Goal: Task Accomplishment & Management: Manage account settings

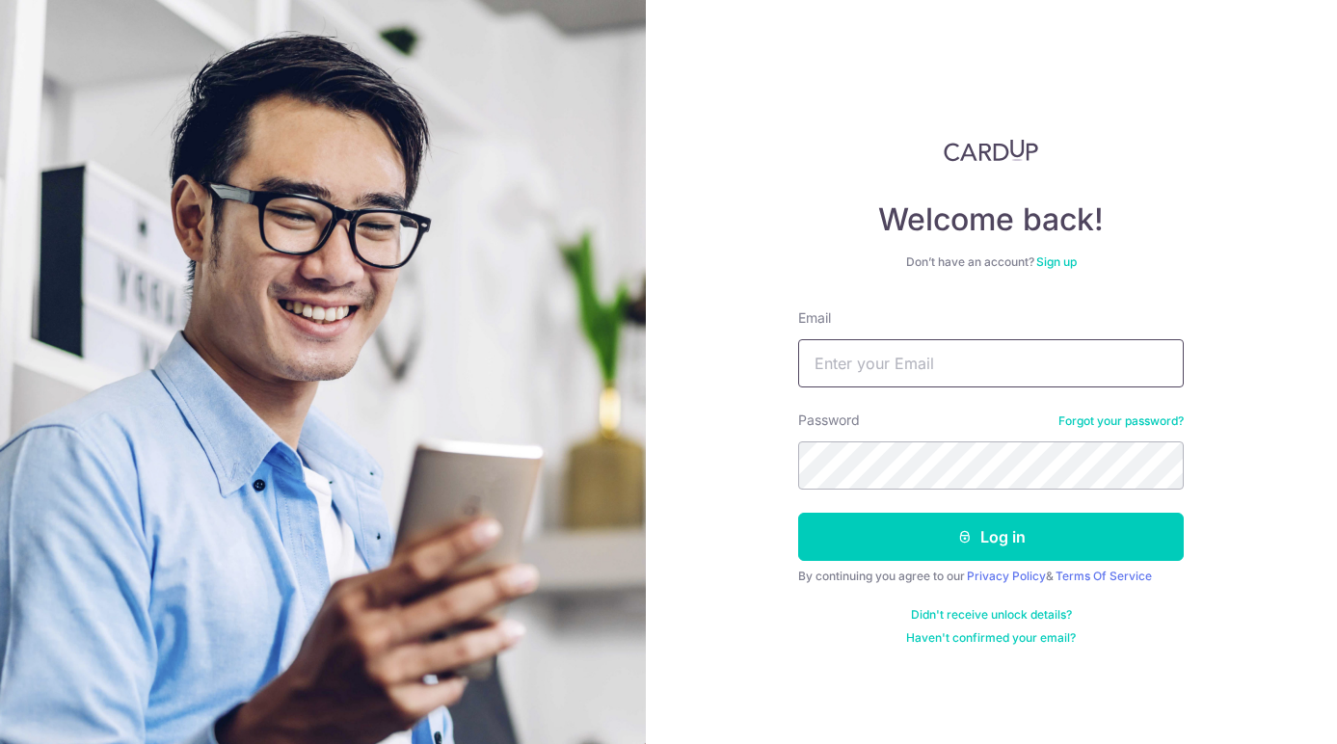
type input "[EMAIL_ADDRESS][DOMAIN_NAME]"
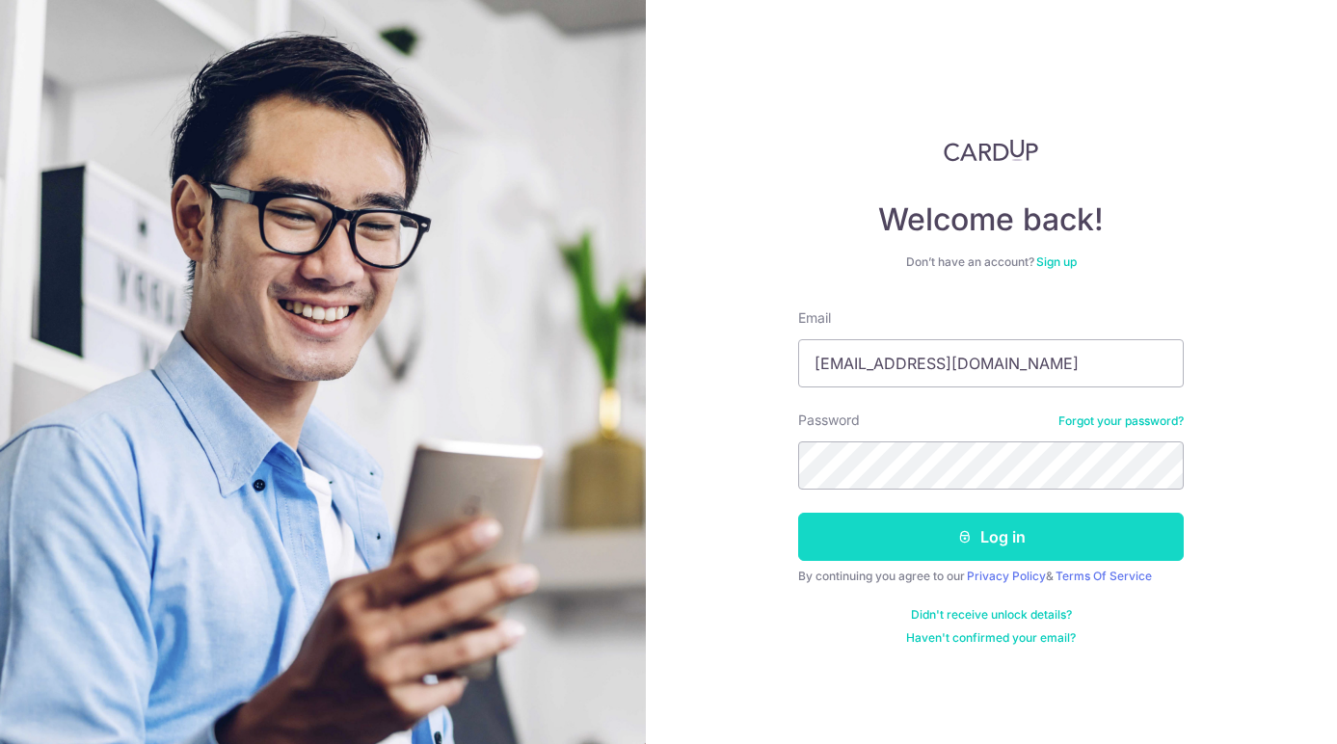
click at [930, 556] on button "Log in" at bounding box center [991, 537] width 386 height 48
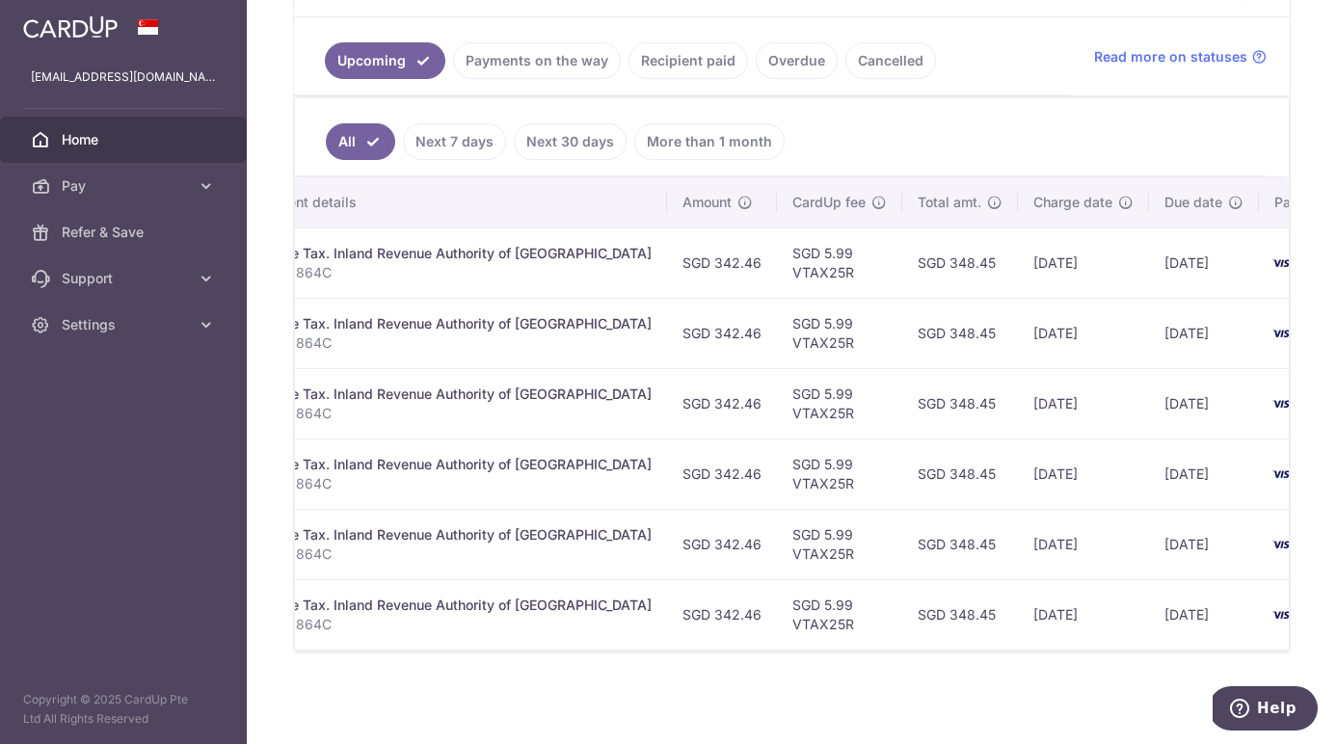
scroll to position [0, 499]
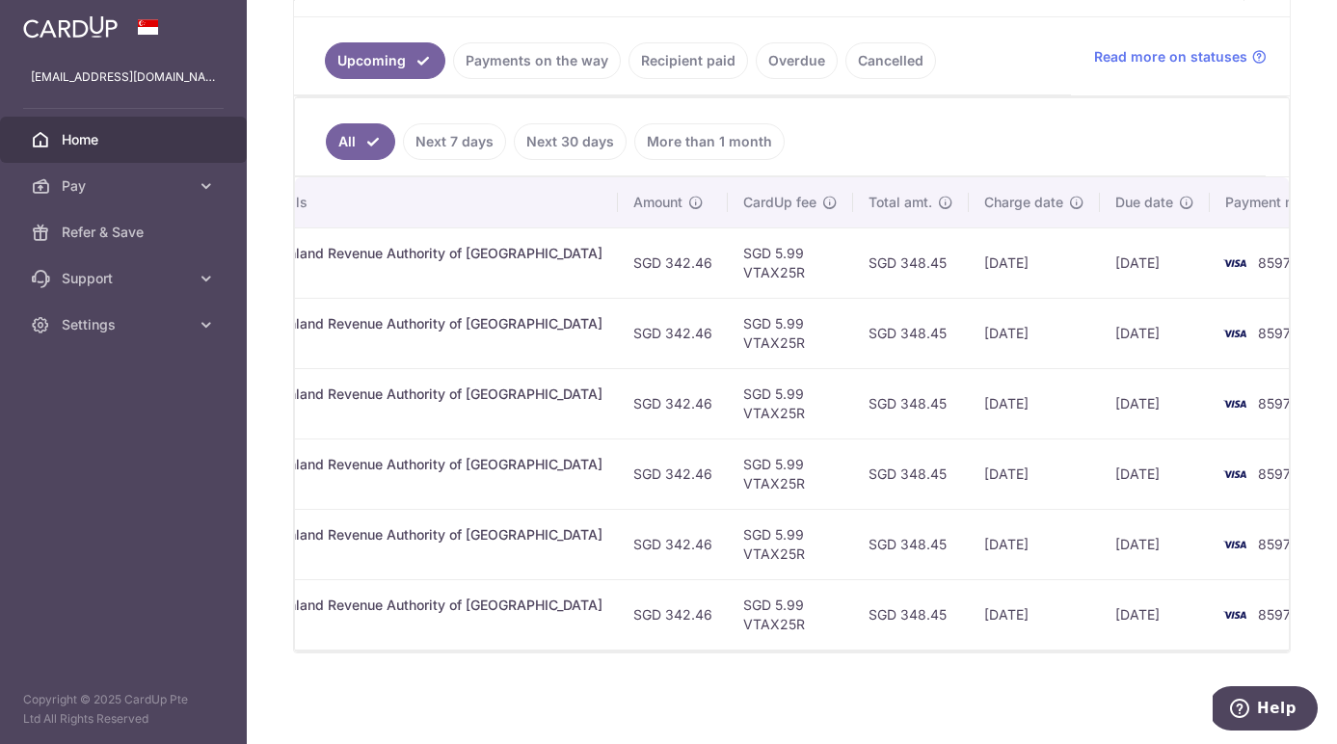
click at [1216, 252] on img at bounding box center [1235, 263] width 39 height 23
click at [1125, 258] on td "[DATE]" at bounding box center [1155, 263] width 110 height 70
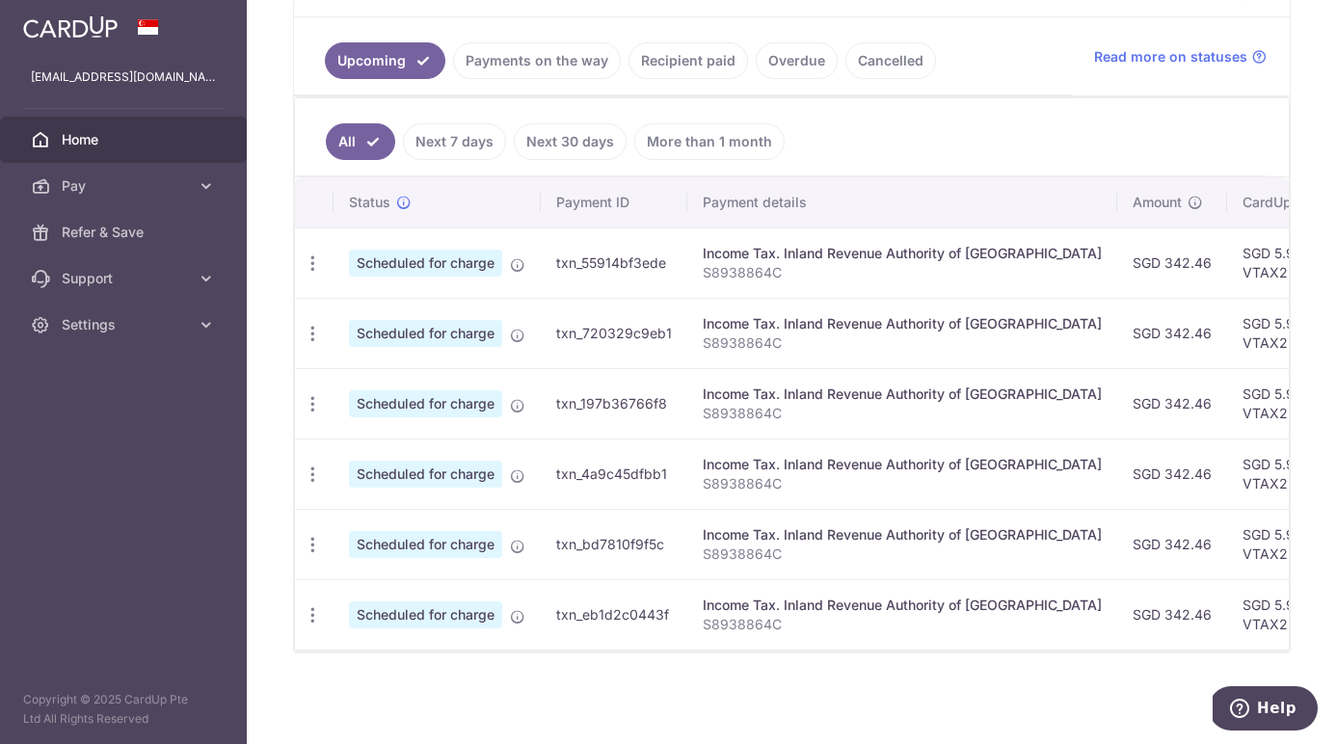
scroll to position [0, 0]
click at [425, 257] on span "Scheduled for charge" at bounding box center [425, 263] width 153 height 27
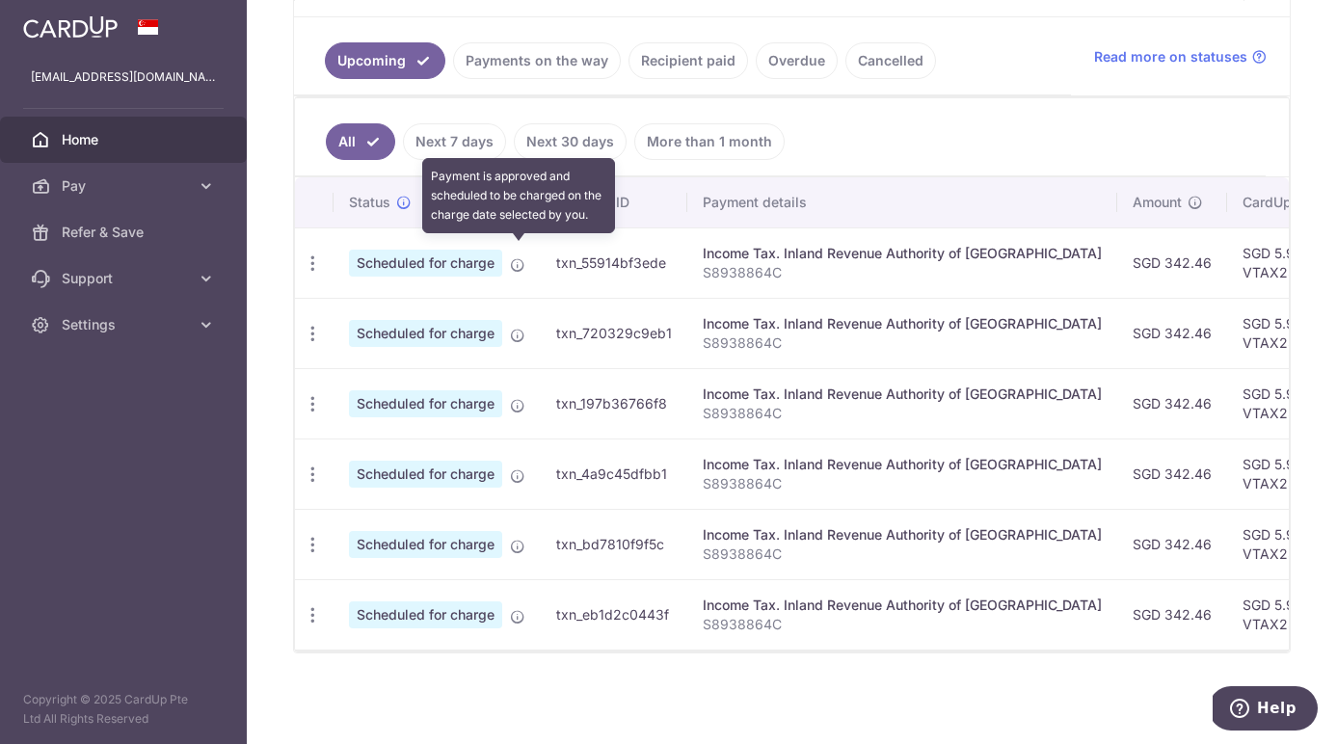
click at [519, 257] on icon at bounding box center [517, 264] width 15 height 15
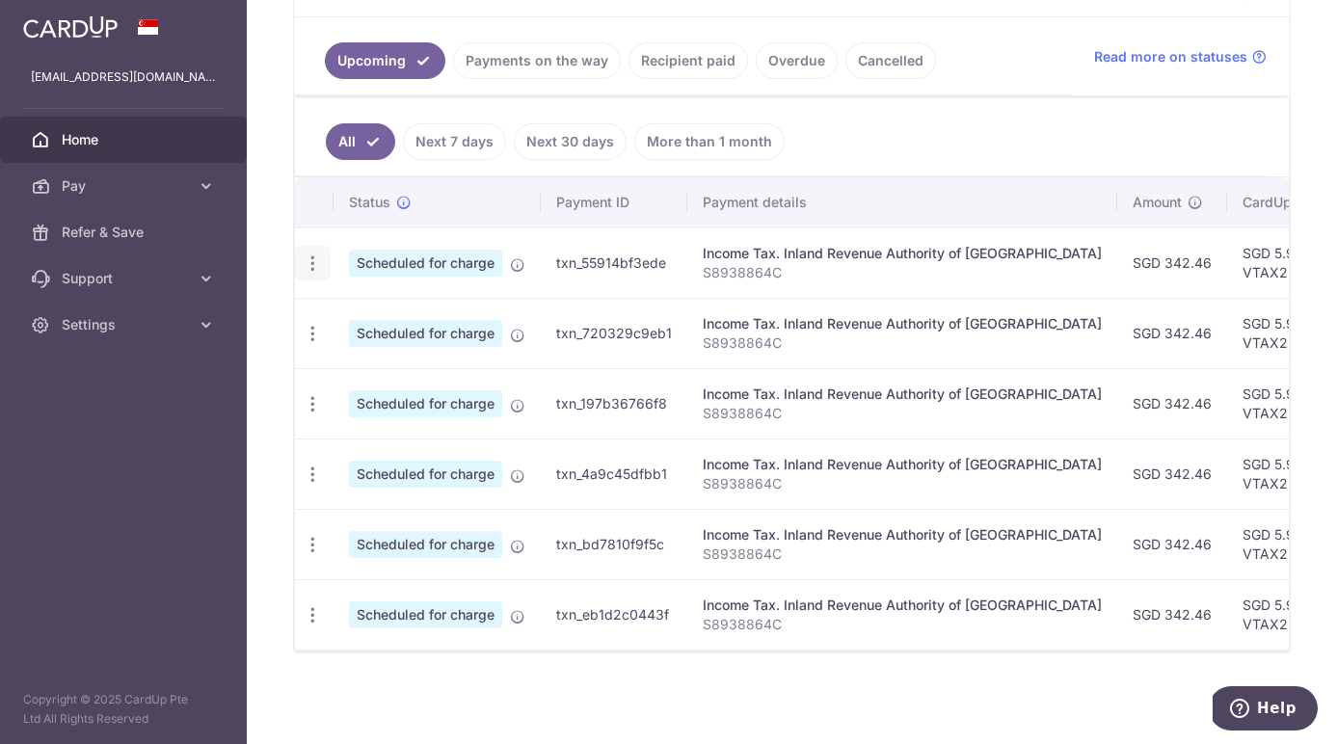
click at [314, 254] on icon "button" at bounding box center [313, 264] width 20 height 20
click at [372, 305] on span "Update payment" at bounding box center [415, 316] width 131 height 23
radio input "true"
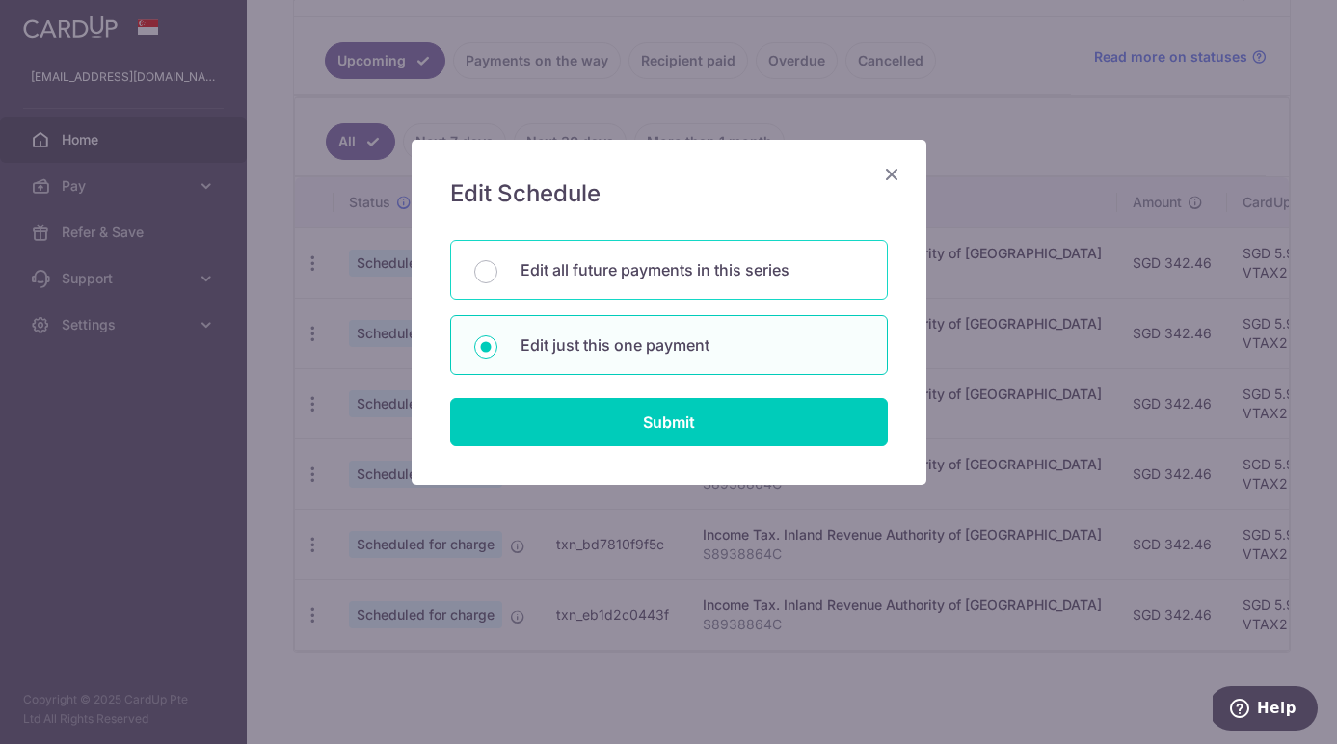
click at [491, 248] on div "Edit all future payments in this series" at bounding box center [669, 270] width 438 height 60
radio input "true"
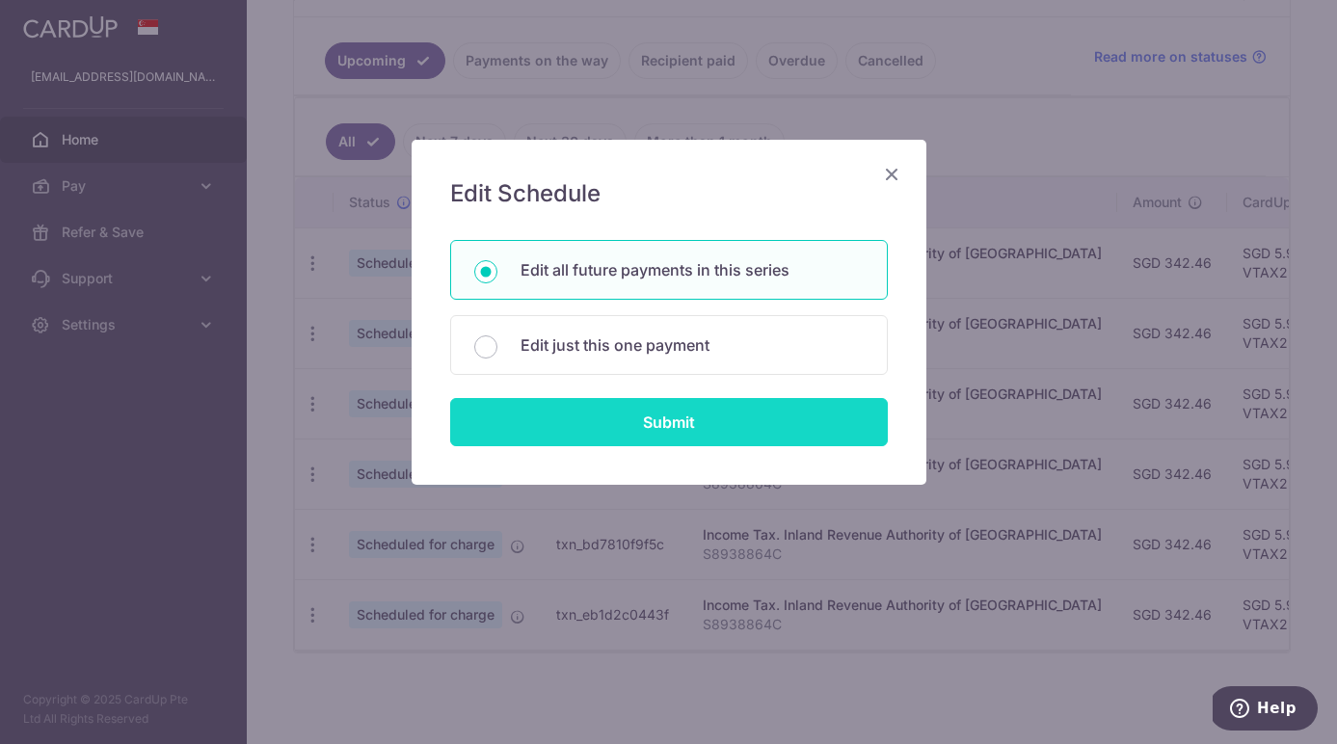
click at [640, 427] on input "Submit" at bounding box center [669, 422] width 438 height 48
radio input "true"
type input "342.46"
type input "S8938864C"
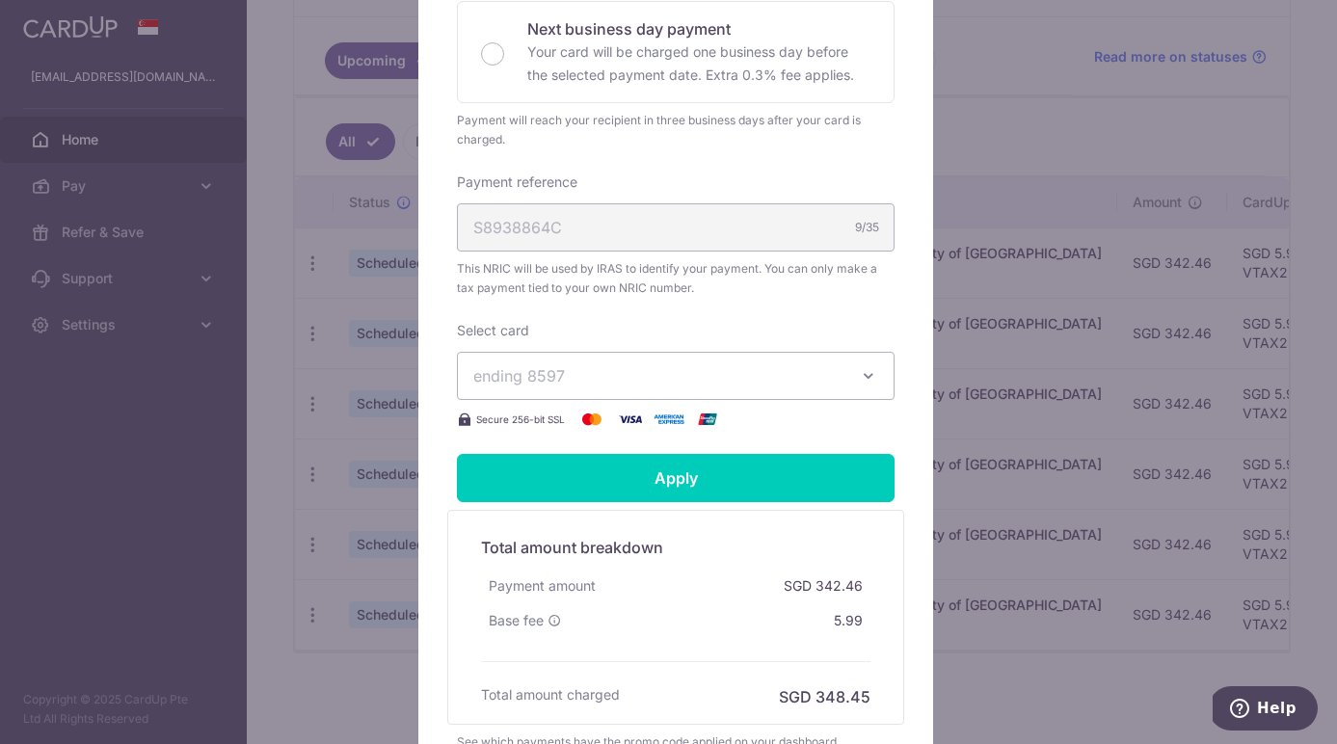
scroll to position [545, 0]
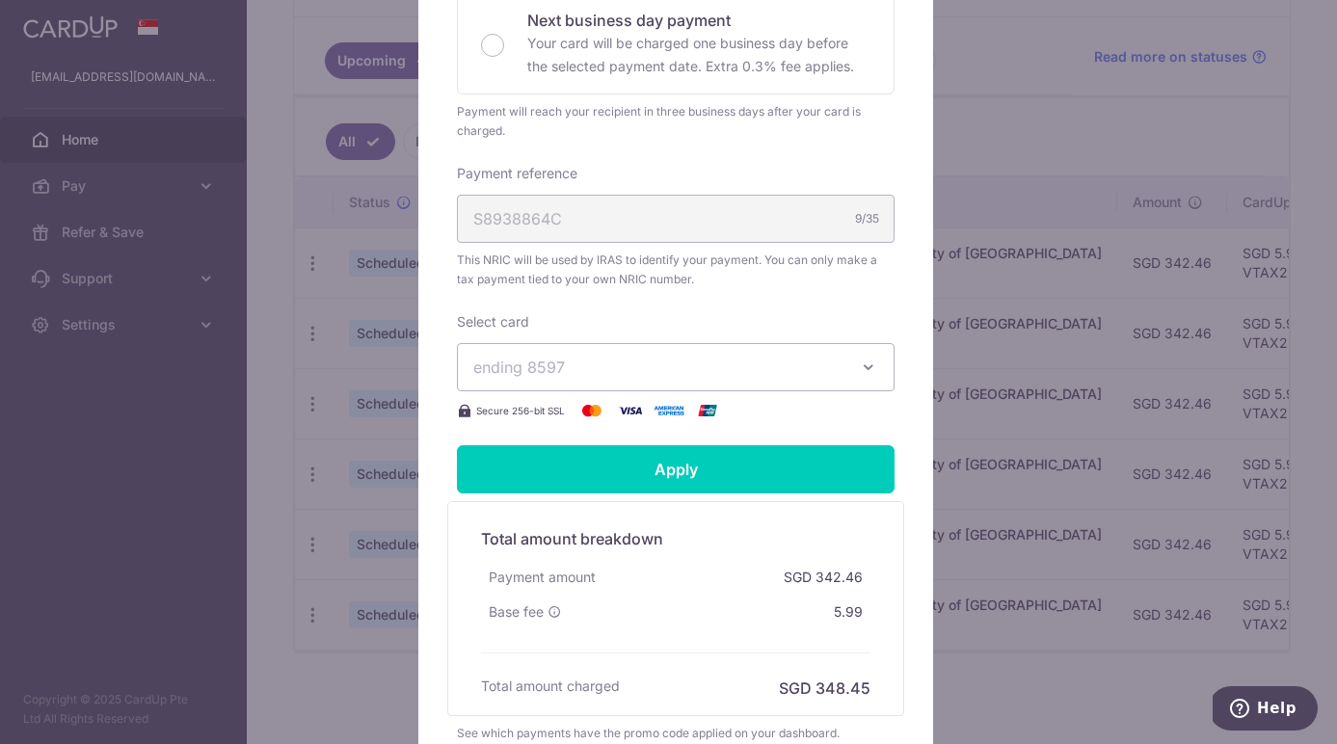
click at [744, 361] on span "ending 8597" at bounding box center [658, 367] width 370 height 23
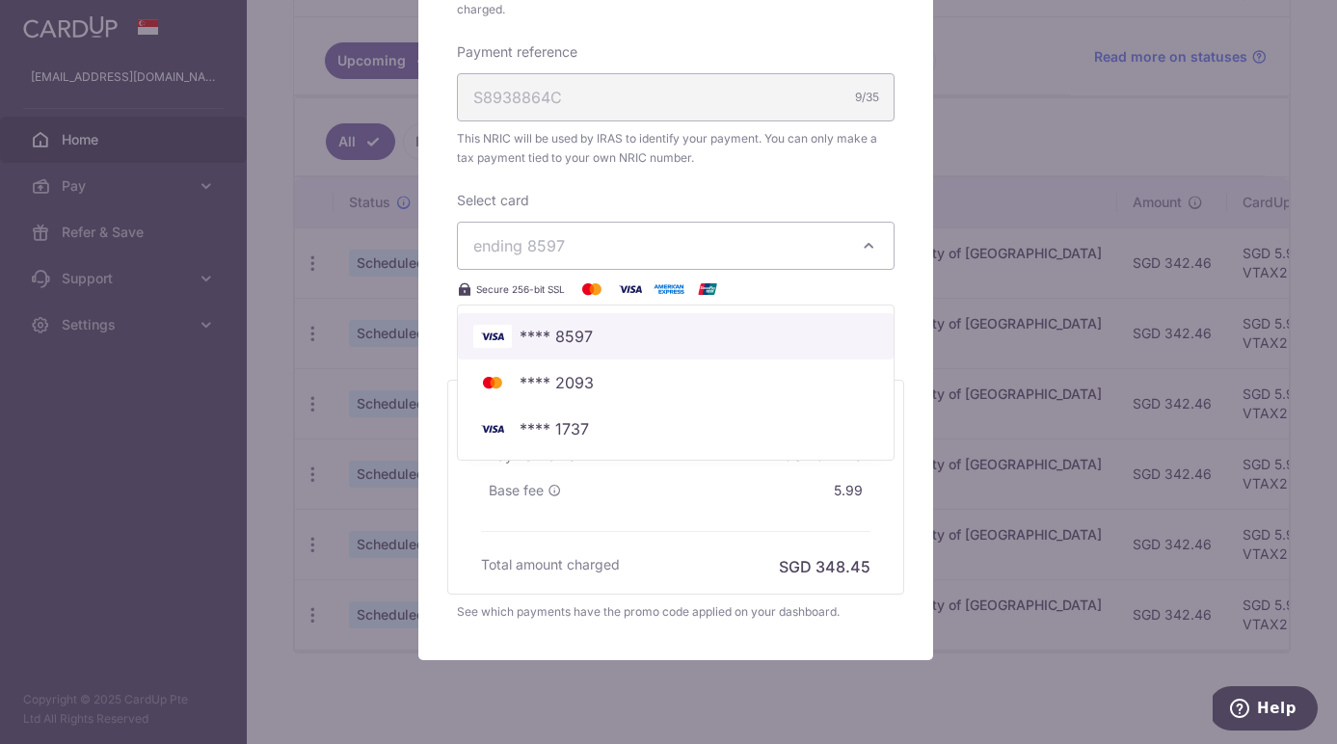
scroll to position [665, 0]
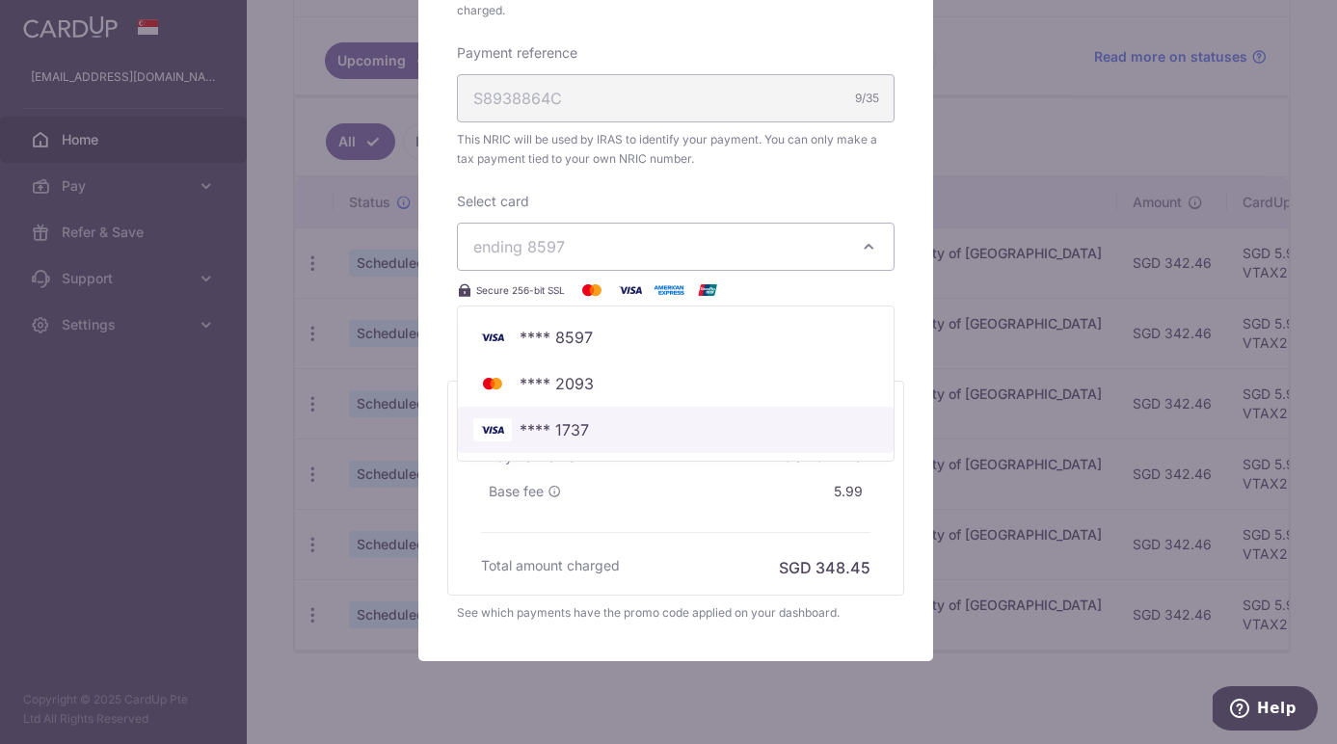
click at [575, 440] on span "**** 1737" at bounding box center [554, 429] width 69 height 23
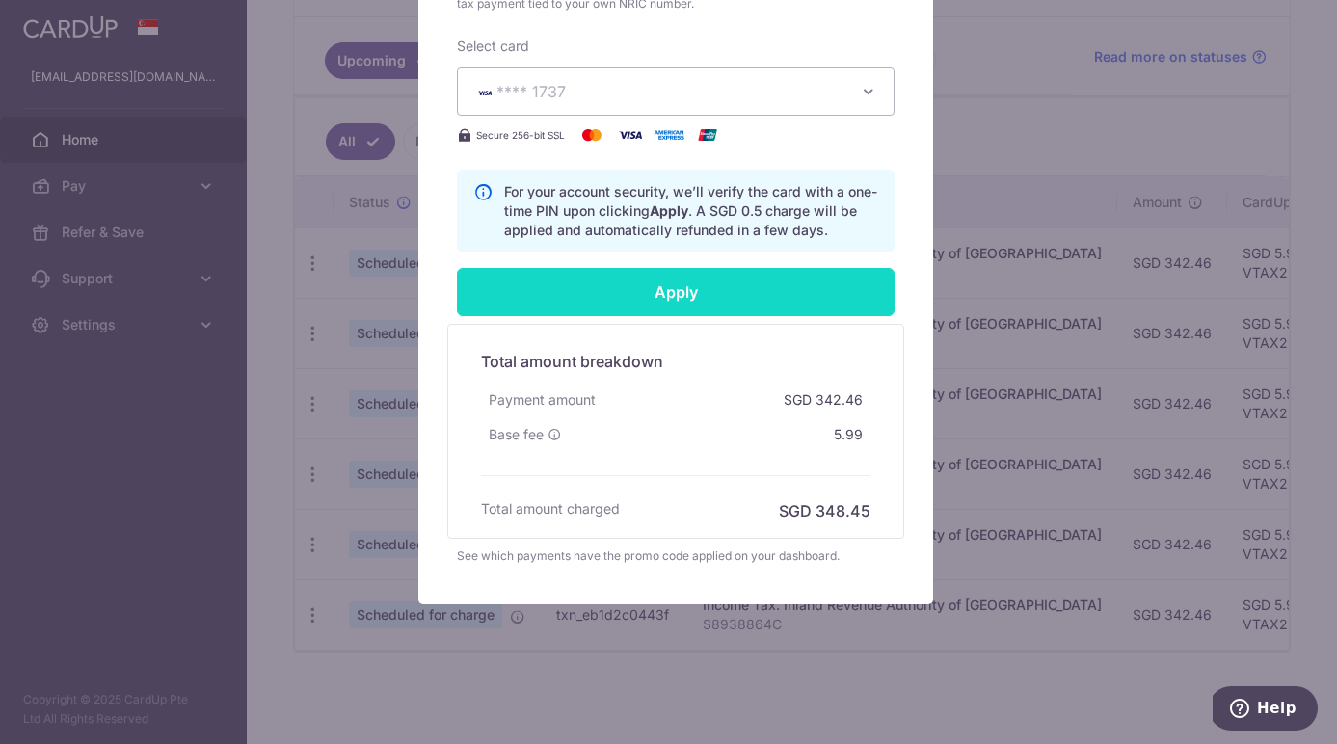
scroll to position [821, 0]
click at [741, 283] on input "Apply" at bounding box center [676, 292] width 438 height 48
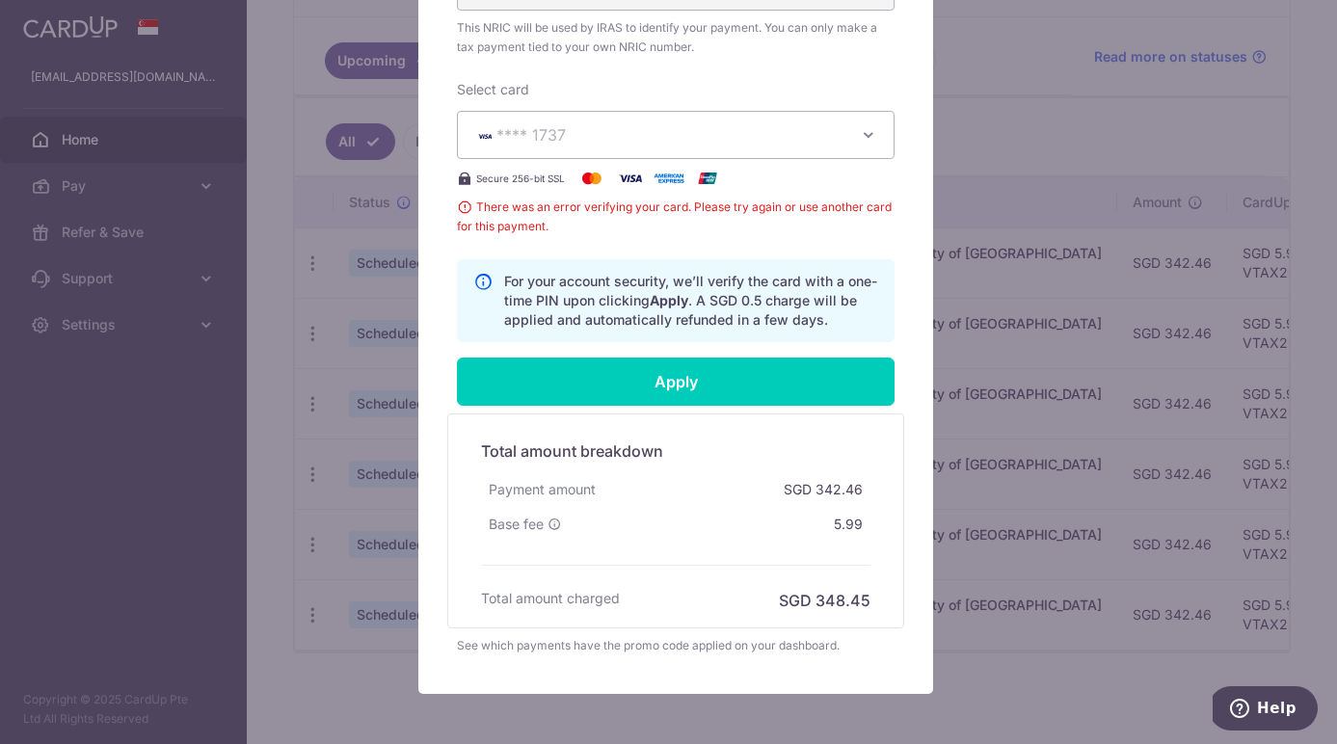
scroll to position [750, 0]
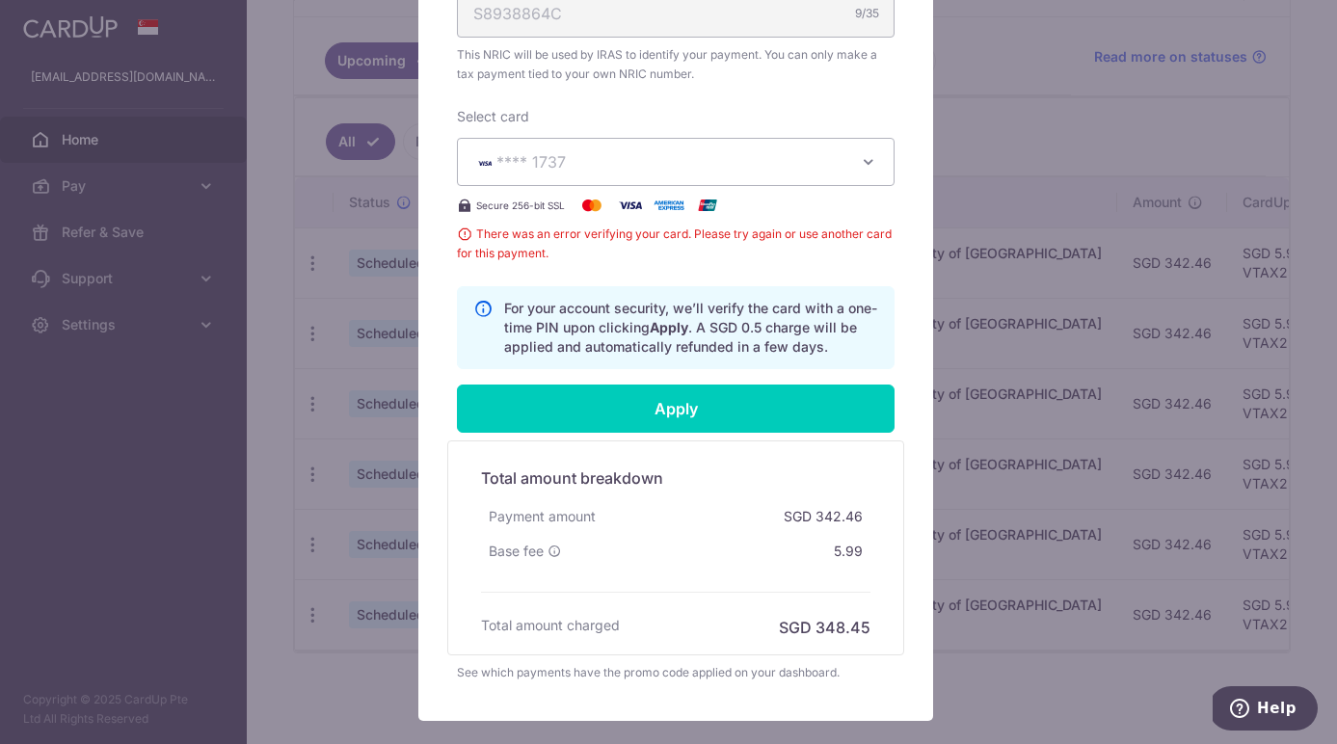
click at [713, 156] on span "**** 1737" at bounding box center [658, 161] width 370 height 23
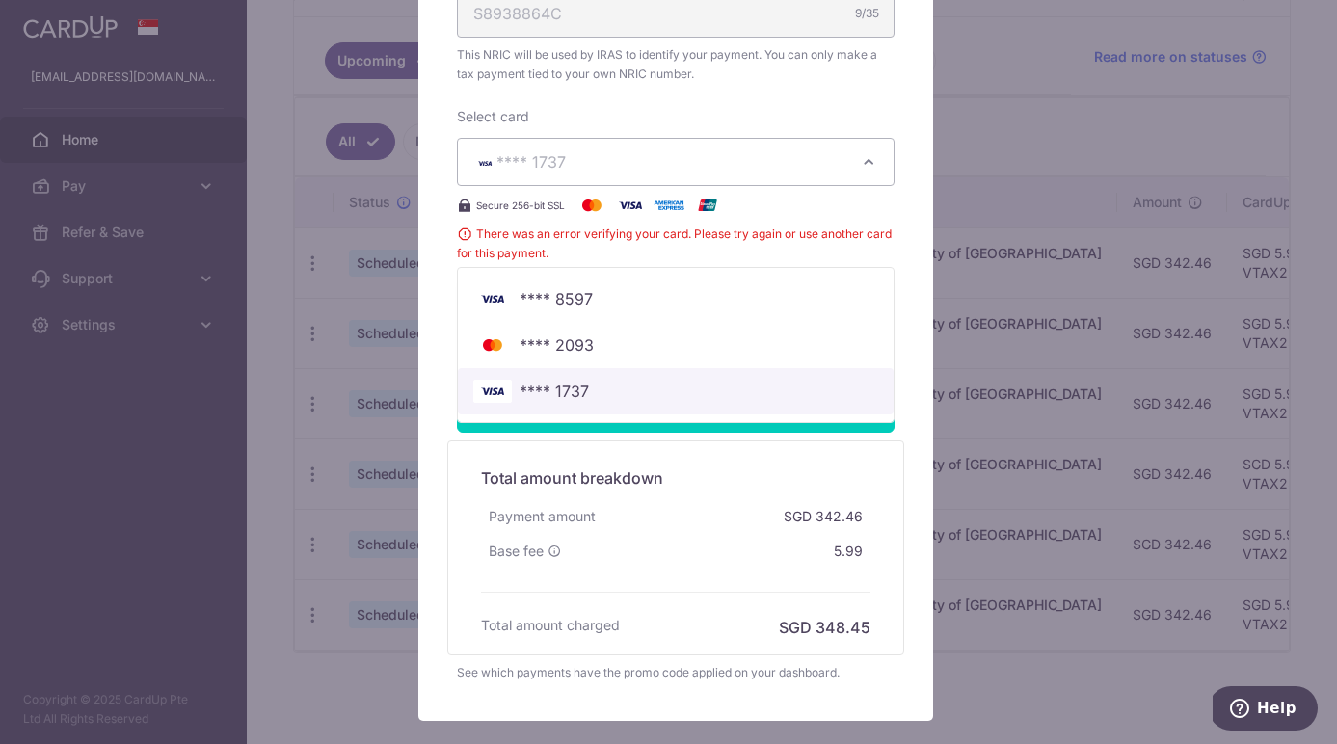
click at [604, 376] on link "**** 1737" at bounding box center [676, 391] width 436 height 46
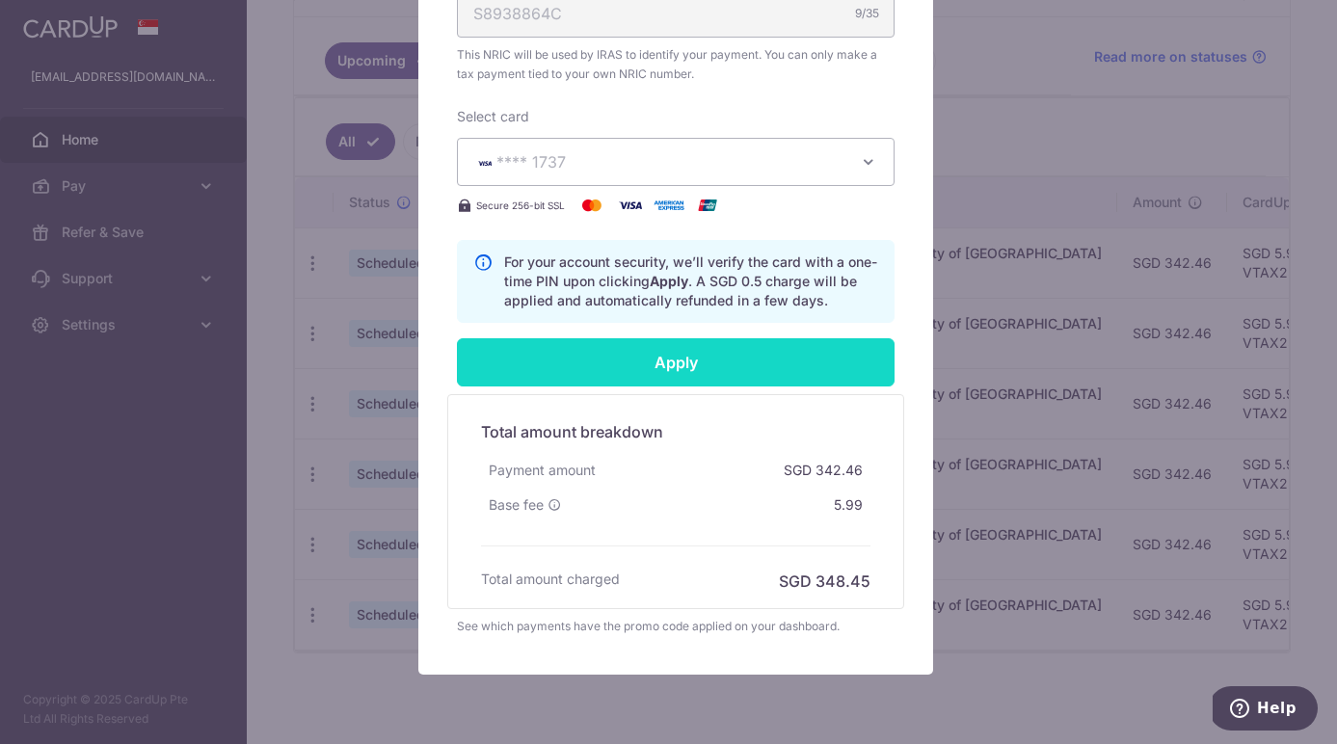
click at [624, 357] on input "Apply" at bounding box center [676, 362] width 438 height 48
type input "Successfully Applied"
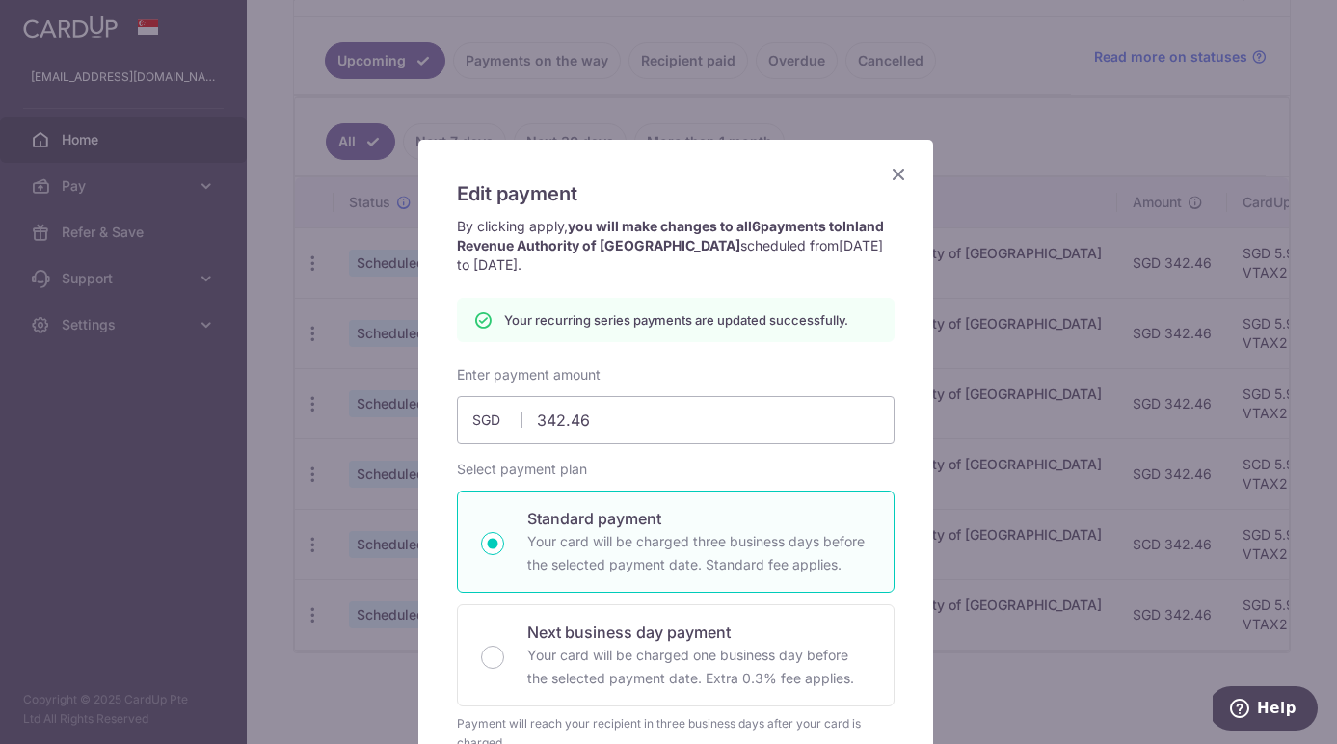
scroll to position [0, 0]
click at [889, 173] on icon "Close" at bounding box center [898, 174] width 23 height 24
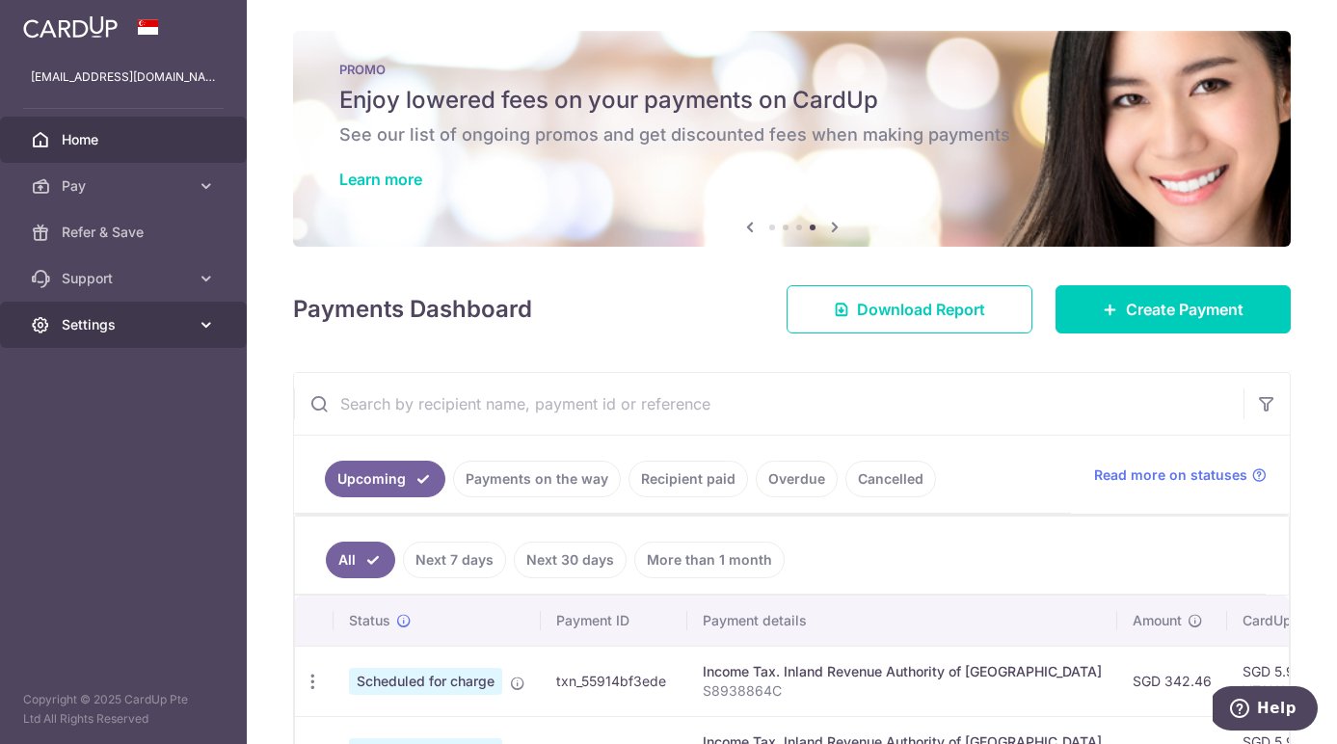
click at [186, 330] on span "Settings" at bounding box center [125, 324] width 127 height 19
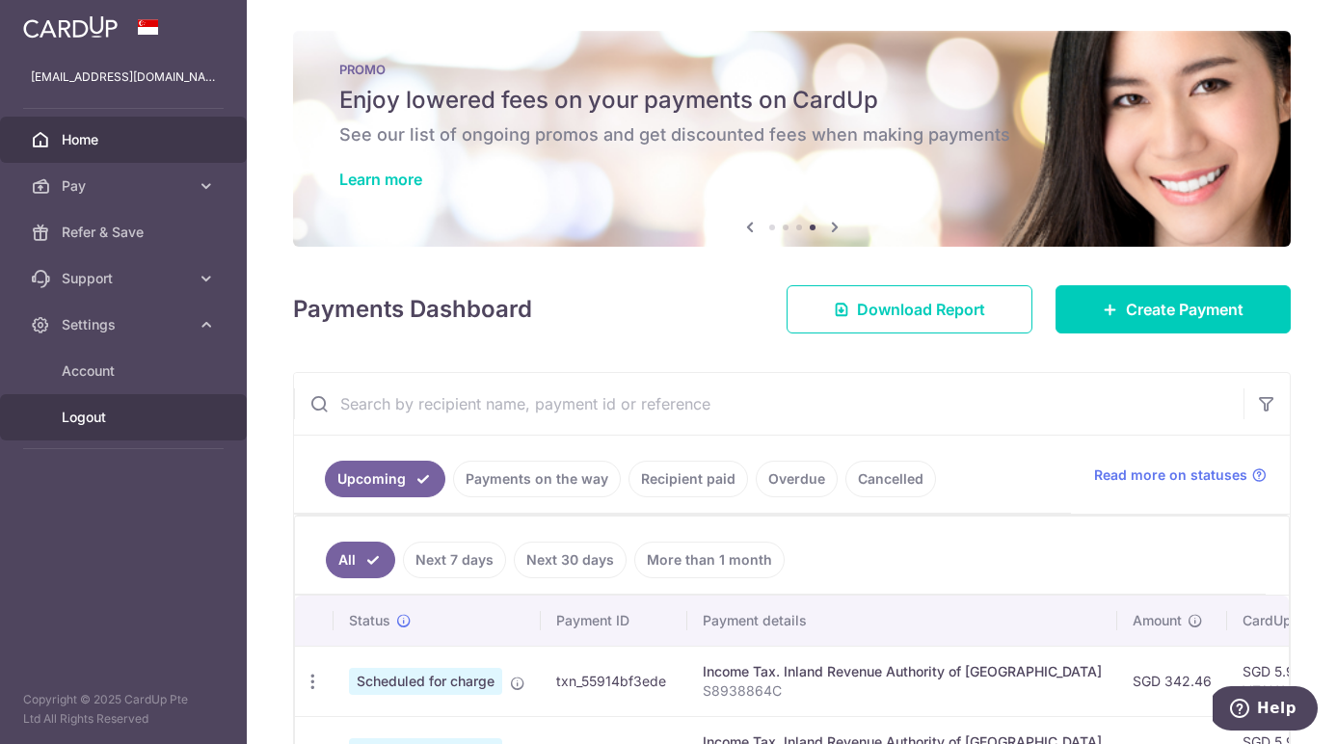
click at [66, 418] on span "Logout" at bounding box center [125, 417] width 127 height 19
